Goal: Find specific page/section: Find specific page/section

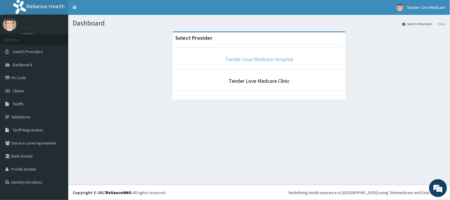
click at [234, 60] on link "Tender Love Medcare Hospital" at bounding box center [259, 59] width 68 height 7
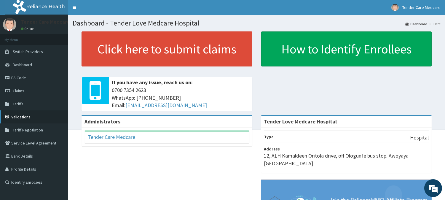
click at [20, 117] on link "Validations" at bounding box center [34, 116] width 68 height 13
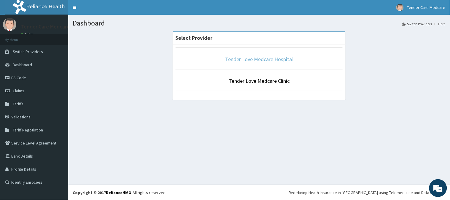
click at [227, 57] on link "Tender Love Medcare Hospital" at bounding box center [259, 59] width 68 height 7
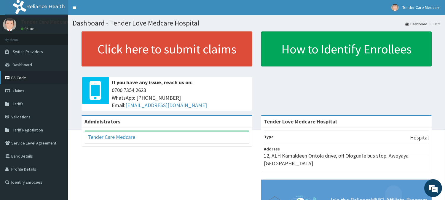
click at [23, 76] on link "PA Code" at bounding box center [34, 77] width 68 height 13
